Goal: Find specific page/section: Find specific page/section

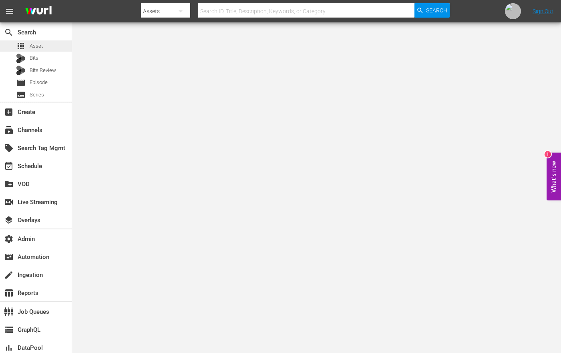
click at [33, 47] on span "Asset" at bounding box center [36, 46] width 13 height 8
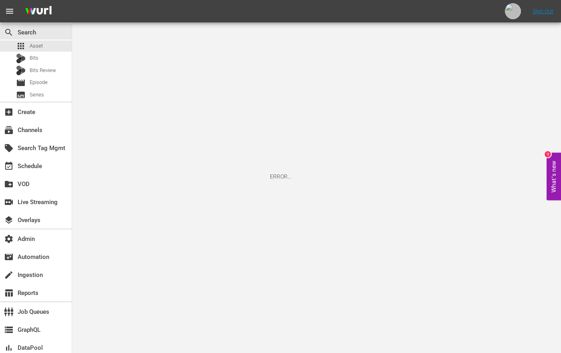
click at [33, 47] on span "Asset" at bounding box center [36, 46] width 13 height 8
click at [33, 46] on span "Asset" at bounding box center [36, 46] width 13 height 8
click at [39, 86] on div "movie Episode" at bounding box center [32, 82] width 32 height 11
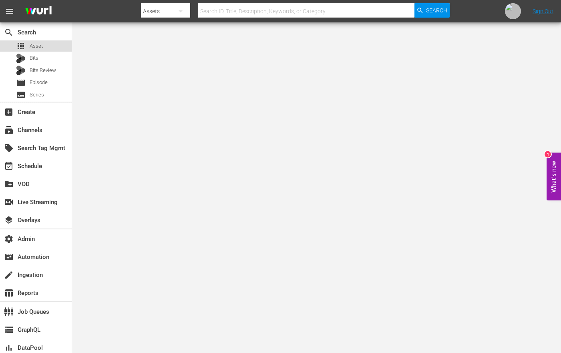
click at [61, 43] on div "apps Asset" at bounding box center [36, 45] width 72 height 11
